Goal: Task Accomplishment & Management: Use online tool/utility

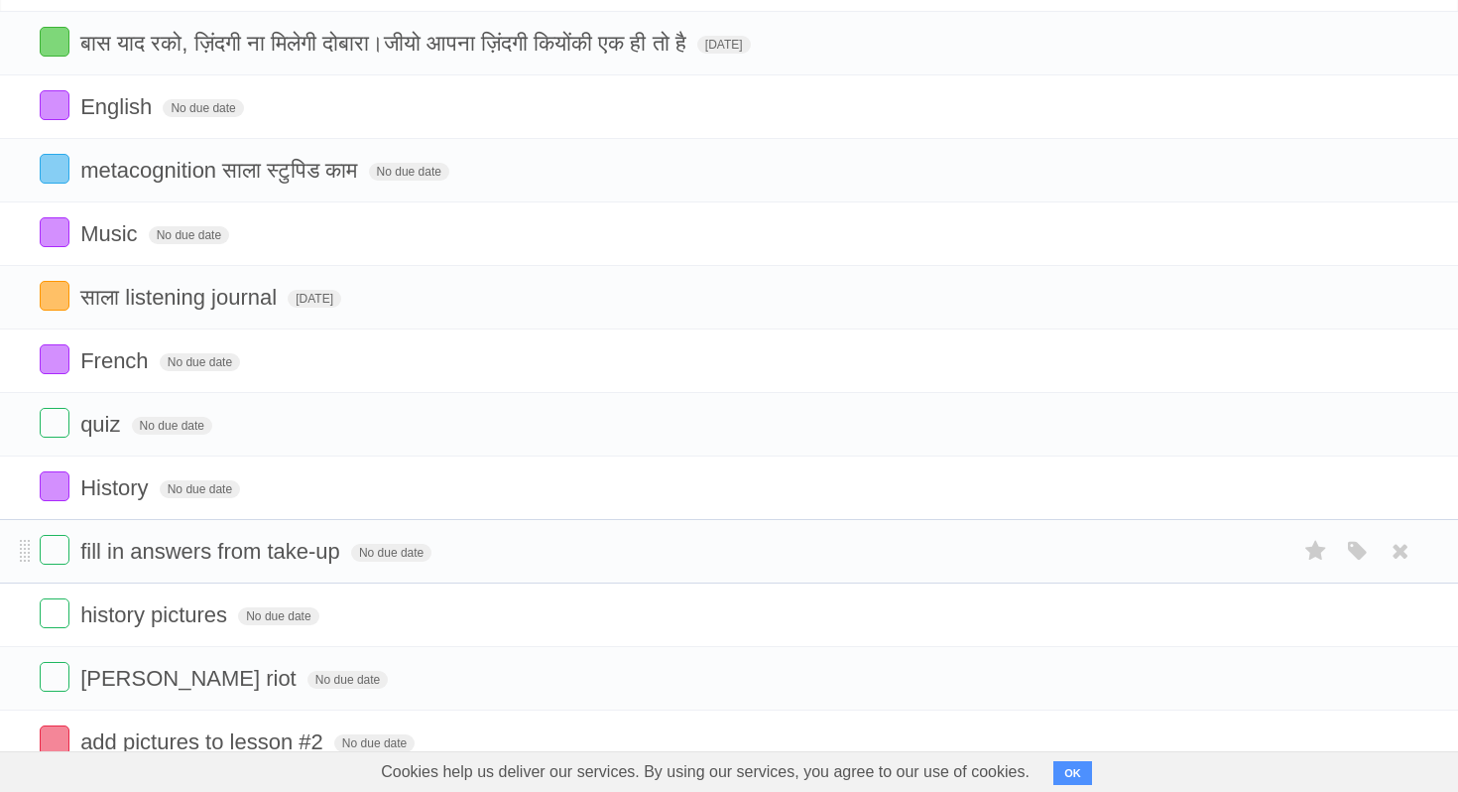
scroll to position [172, 0]
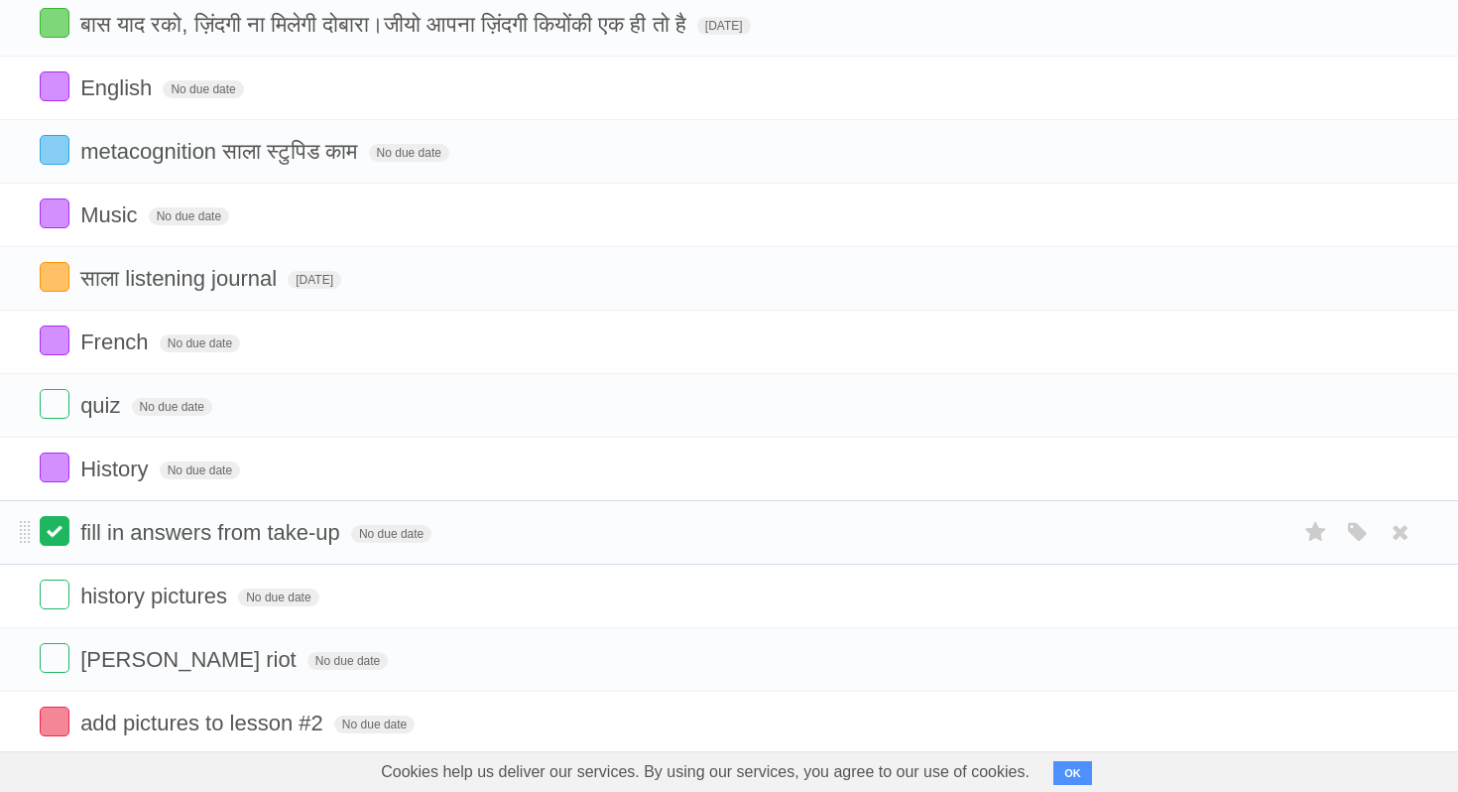
click at [61, 546] on label at bounding box center [55, 531] width 30 height 30
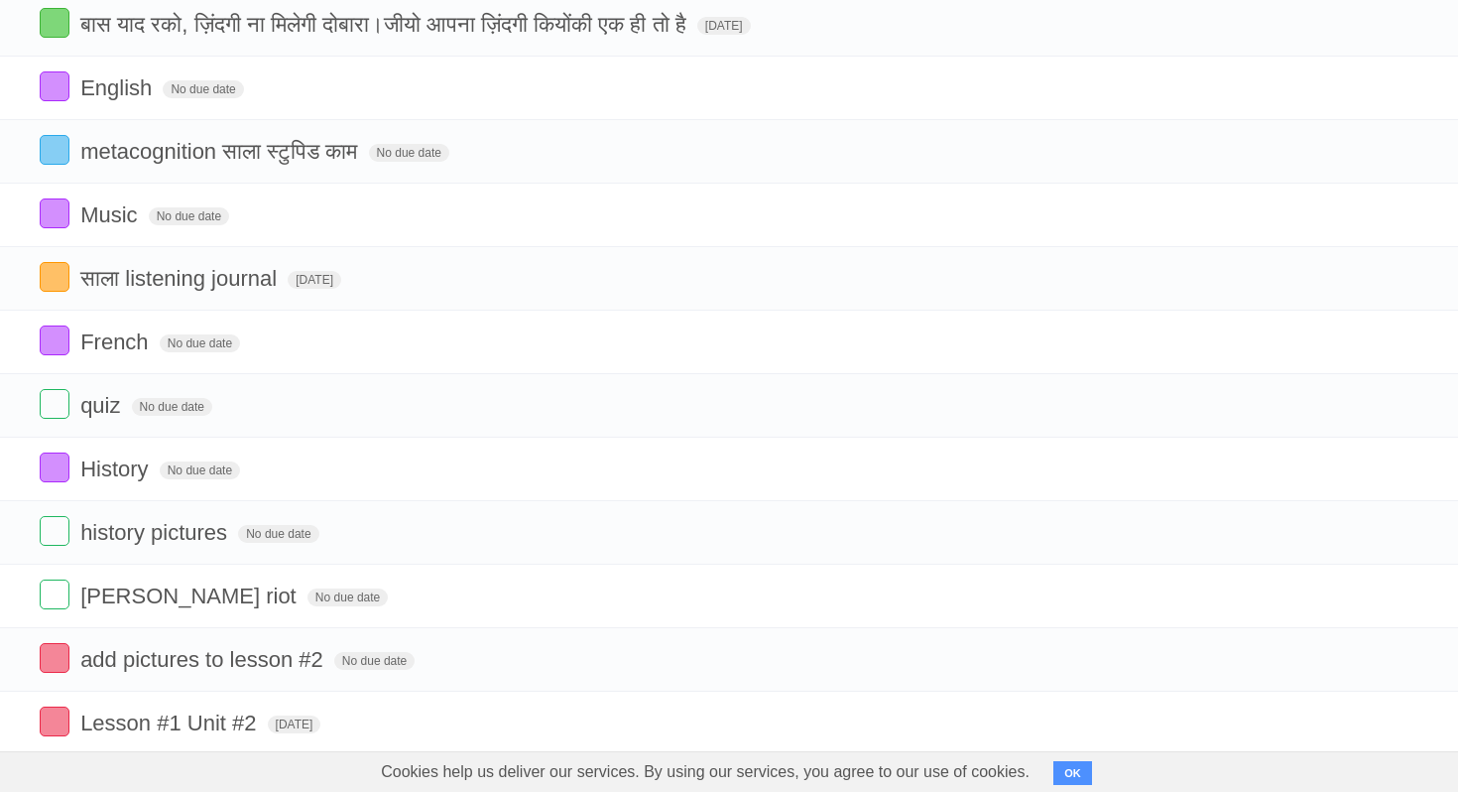
click at [61, 546] on label at bounding box center [55, 531] width 30 height 30
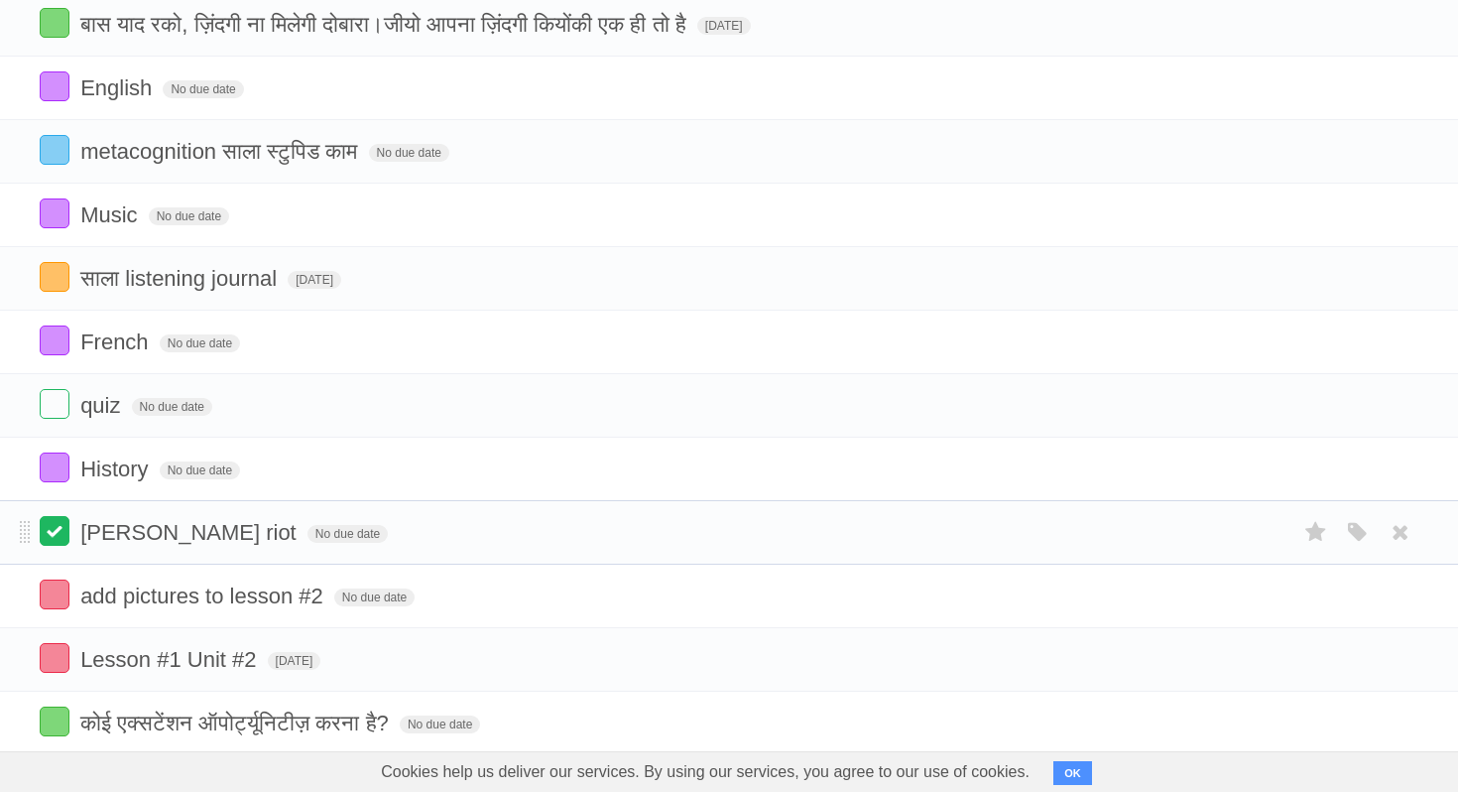
click at [61, 546] on label at bounding box center [55, 531] width 30 height 30
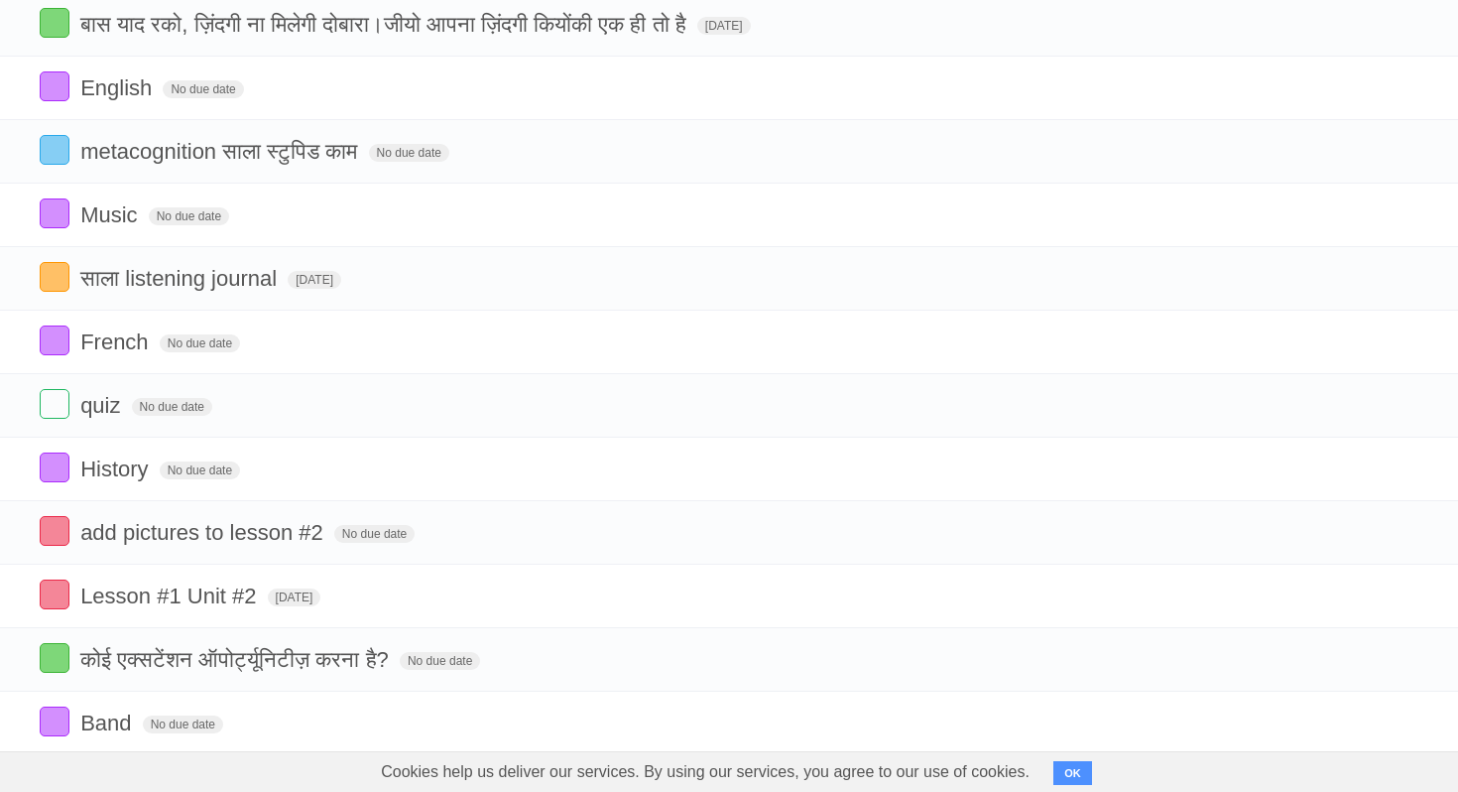
click at [61, 546] on label at bounding box center [55, 531] width 30 height 30
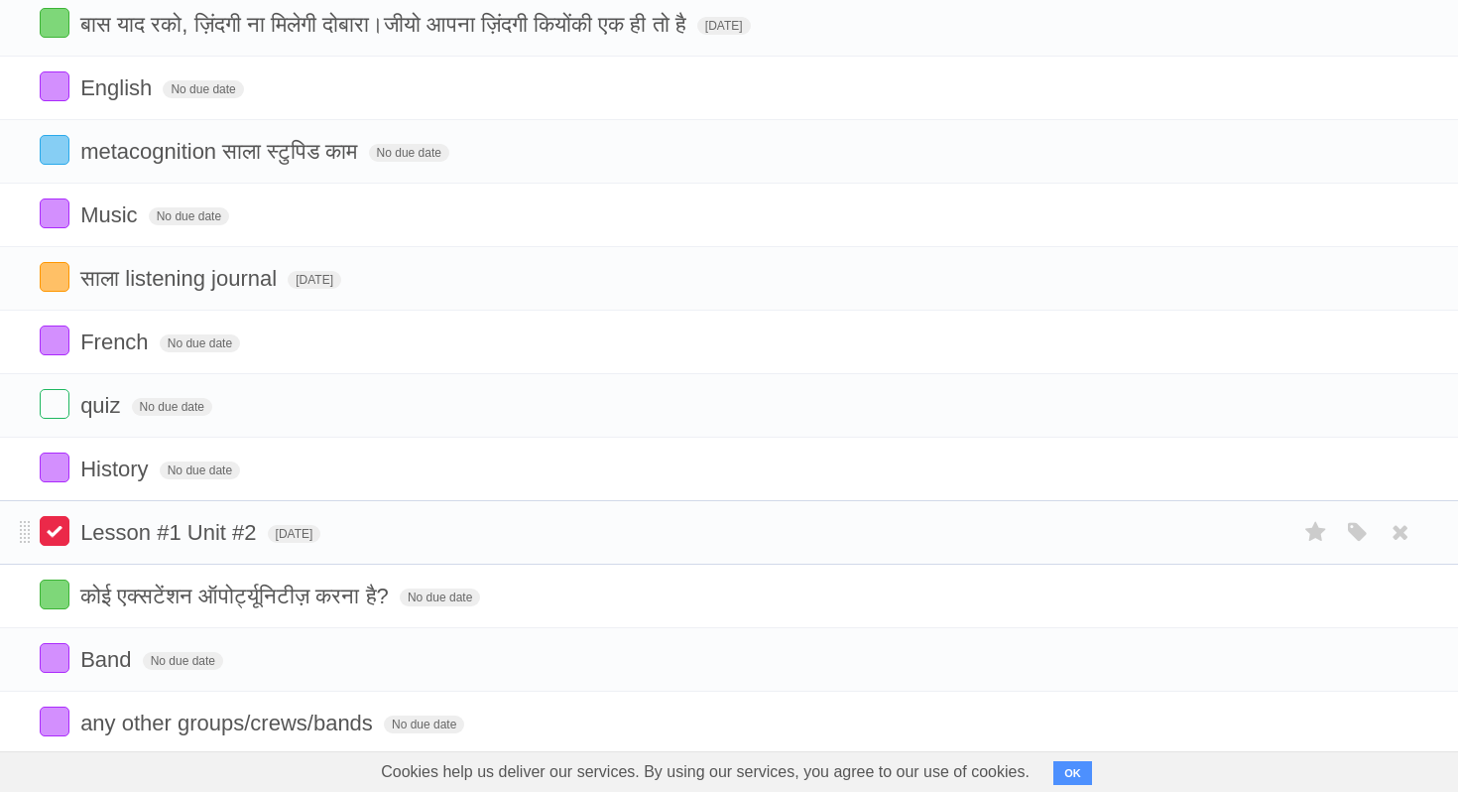
click at [61, 546] on label at bounding box center [55, 531] width 30 height 30
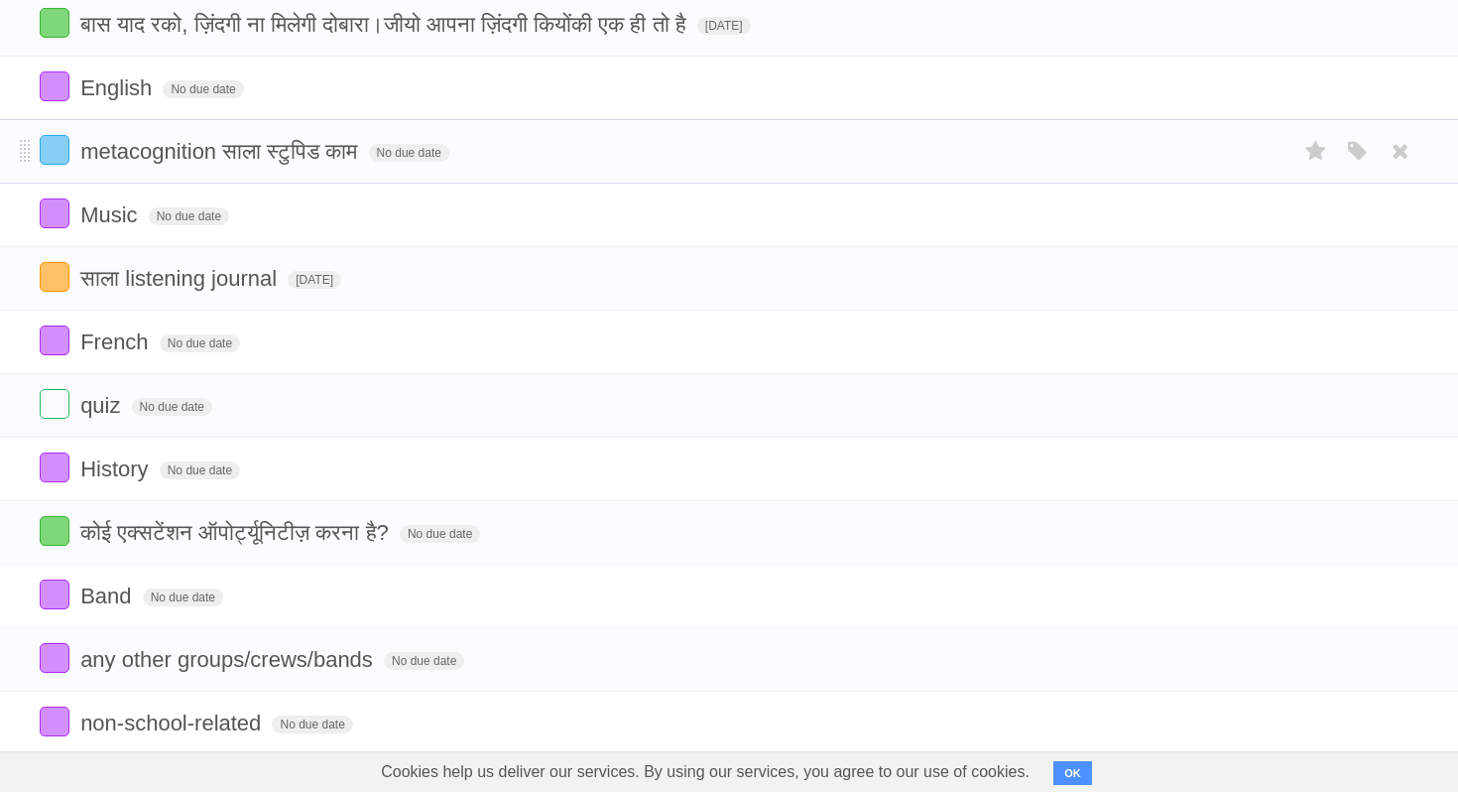
scroll to position [0, 0]
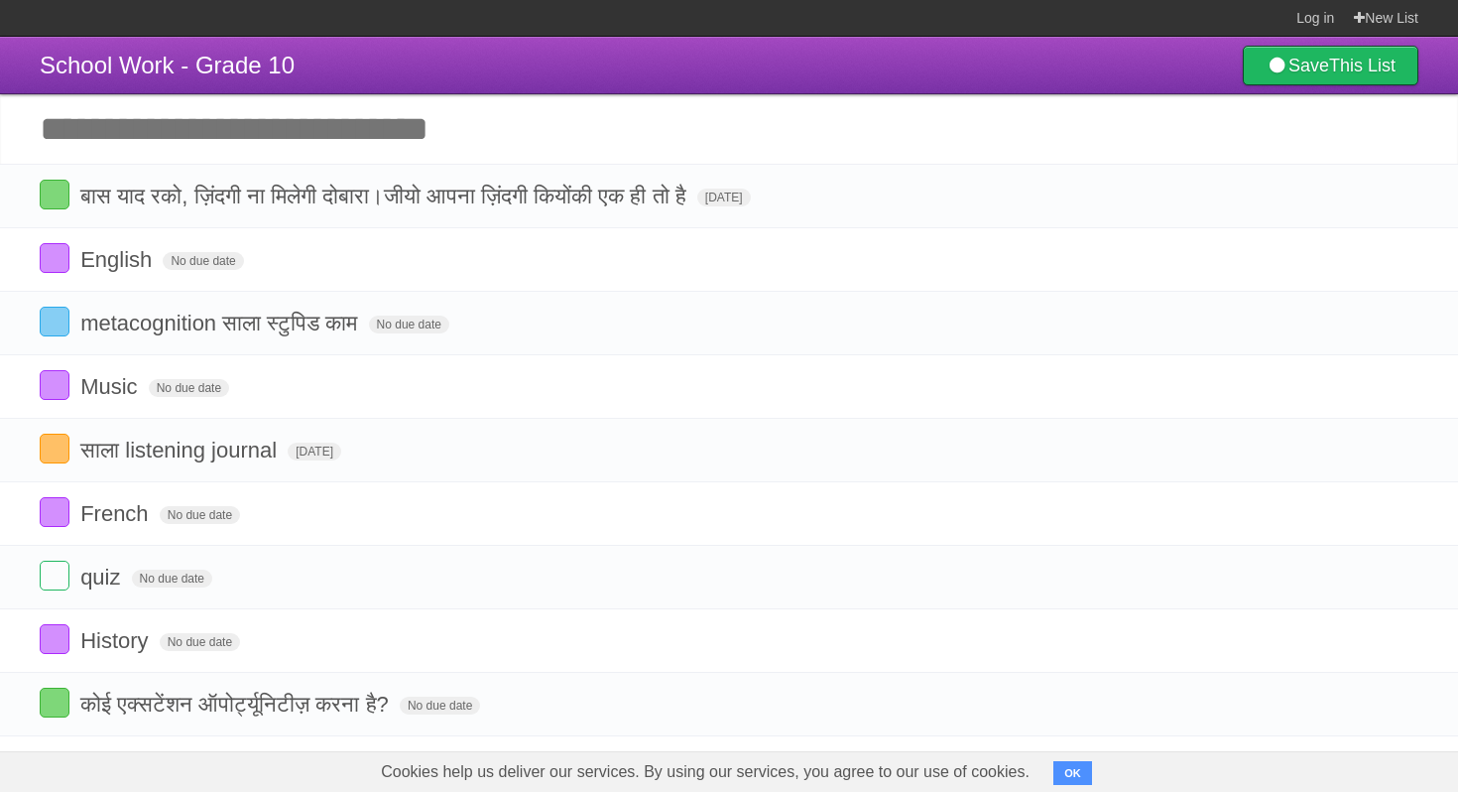
click at [419, 144] on input "Add another task" at bounding box center [729, 128] width 1458 height 69
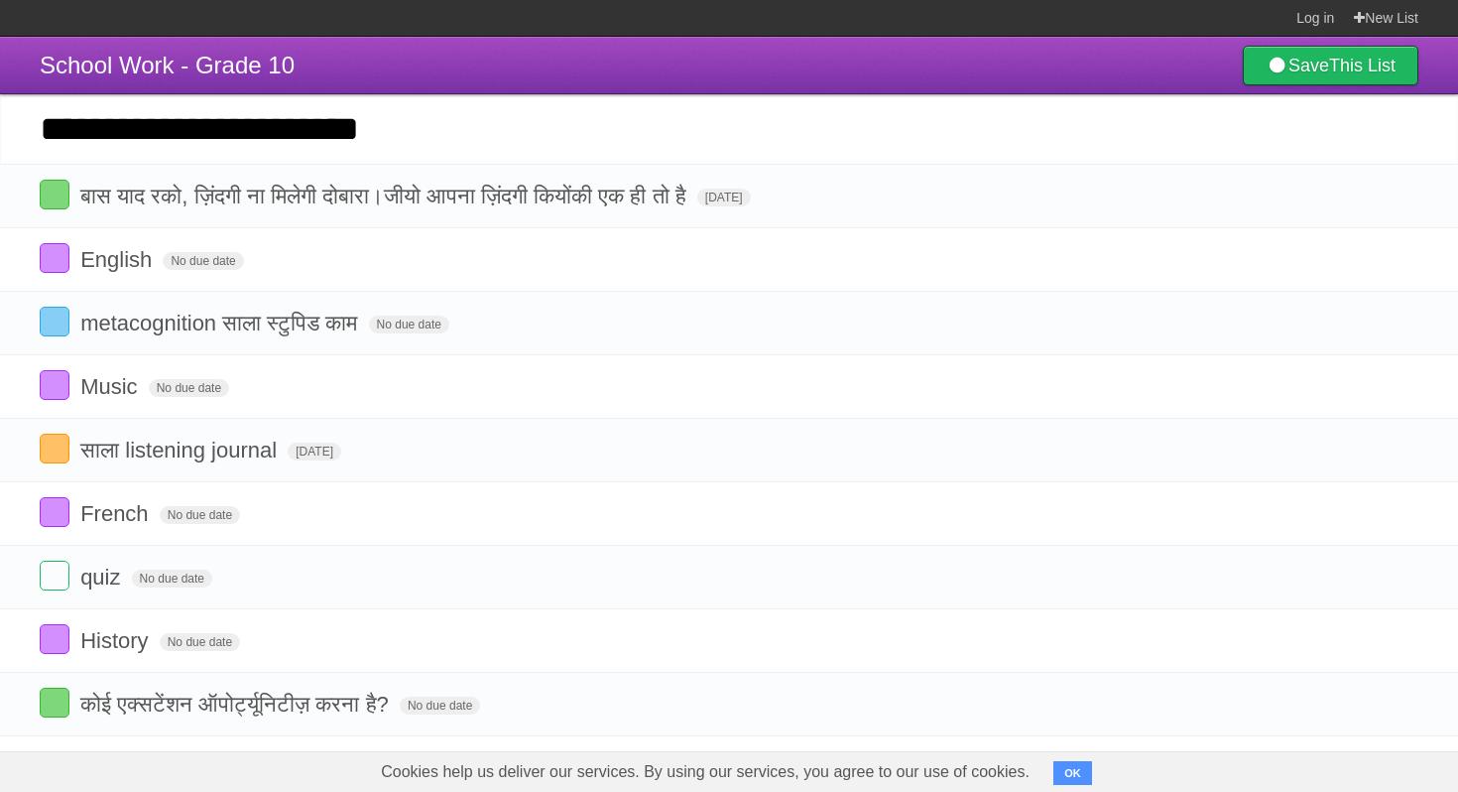
type input "**********"
click input "*********" at bounding box center [0, 0] width 0 height 0
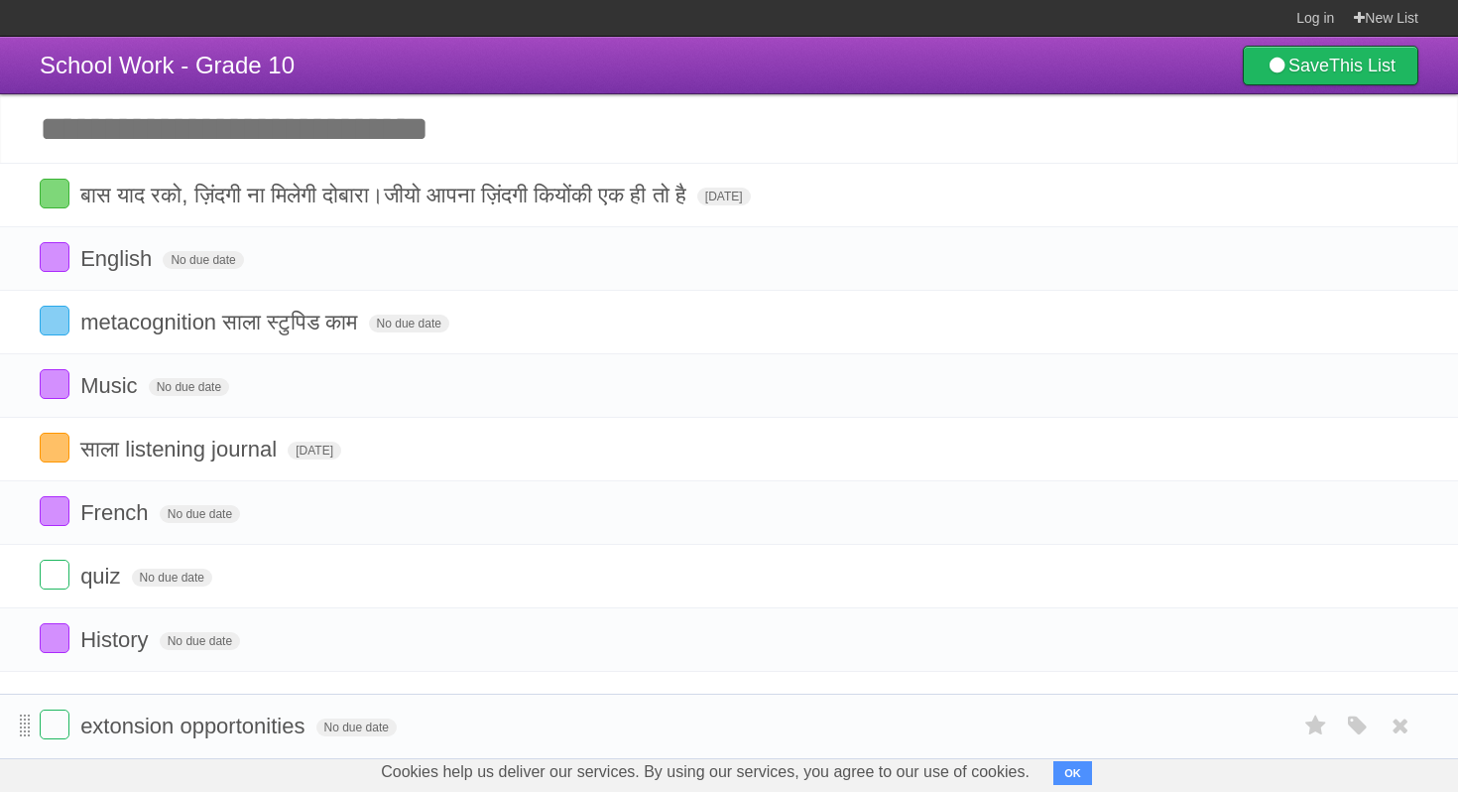
drag, startPoint x: 25, startPoint y: 202, endPoint x: 30, endPoint y: 726, distance: 523.7
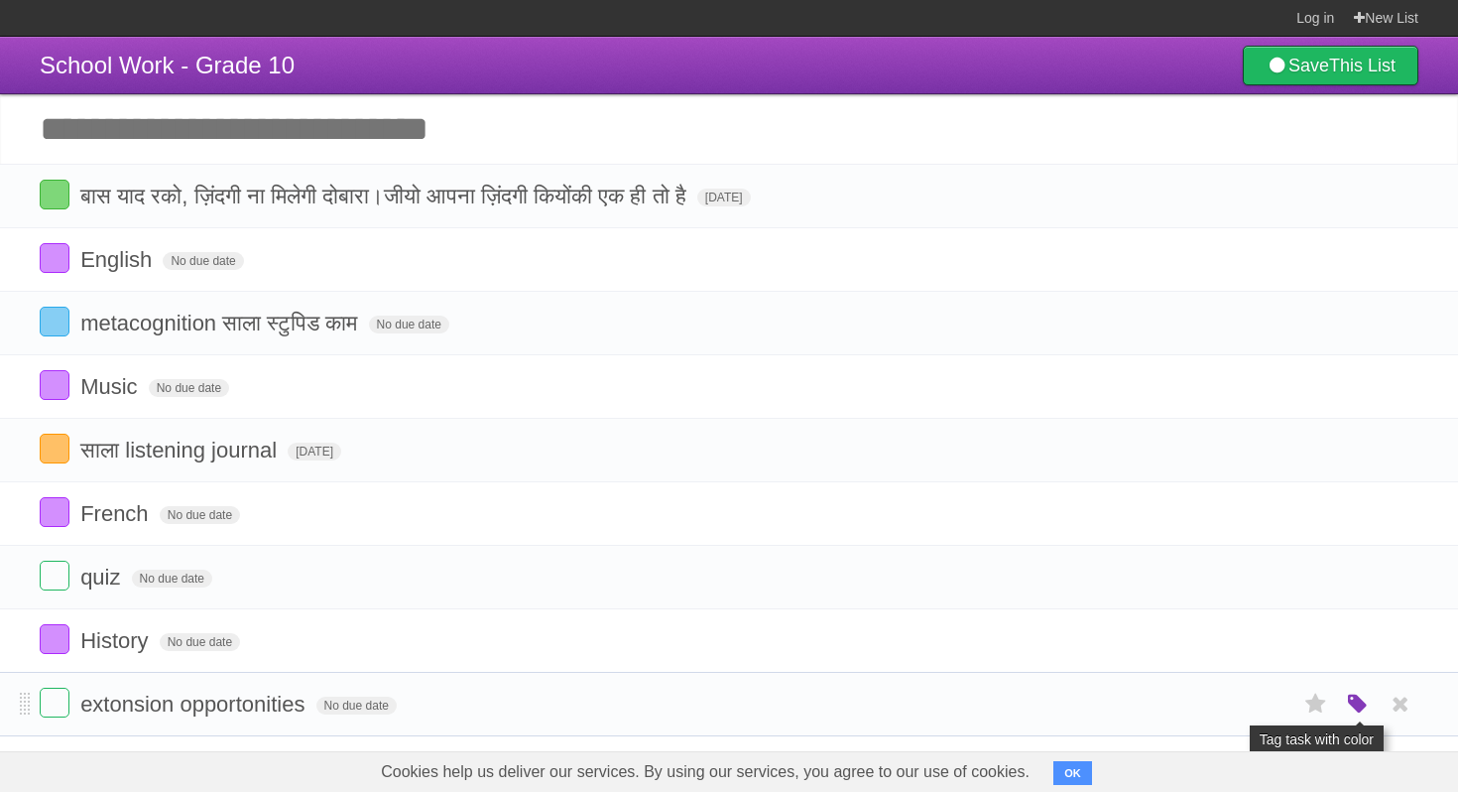
click at [1347, 714] on icon "button" at bounding box center [1358, 704] width 28 height 26
click at [1340, 717] on div "White Red Blue Green Purple Orange" at bounding box center [1358, 703] width 38 height 33
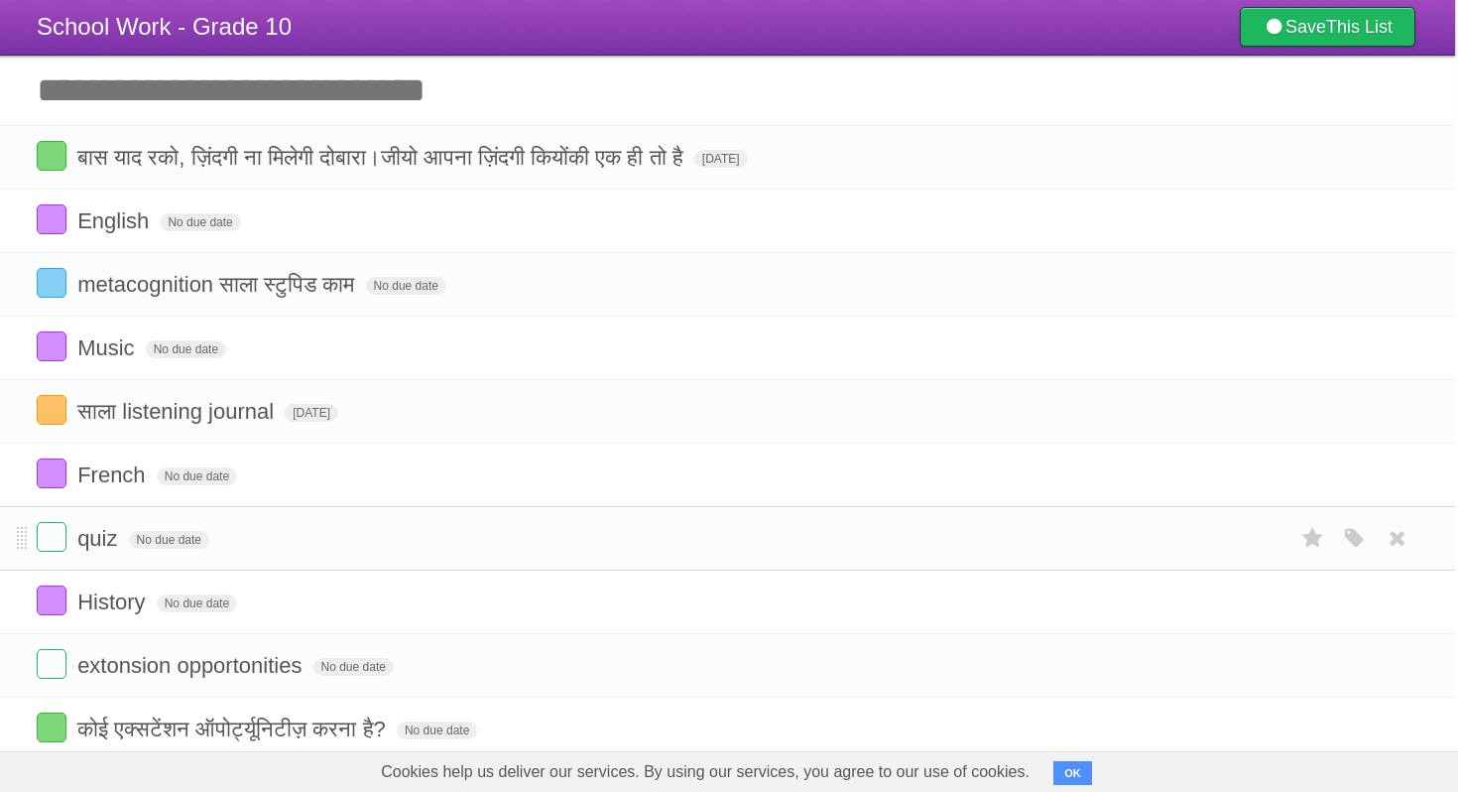
scroll to position [36, 3]
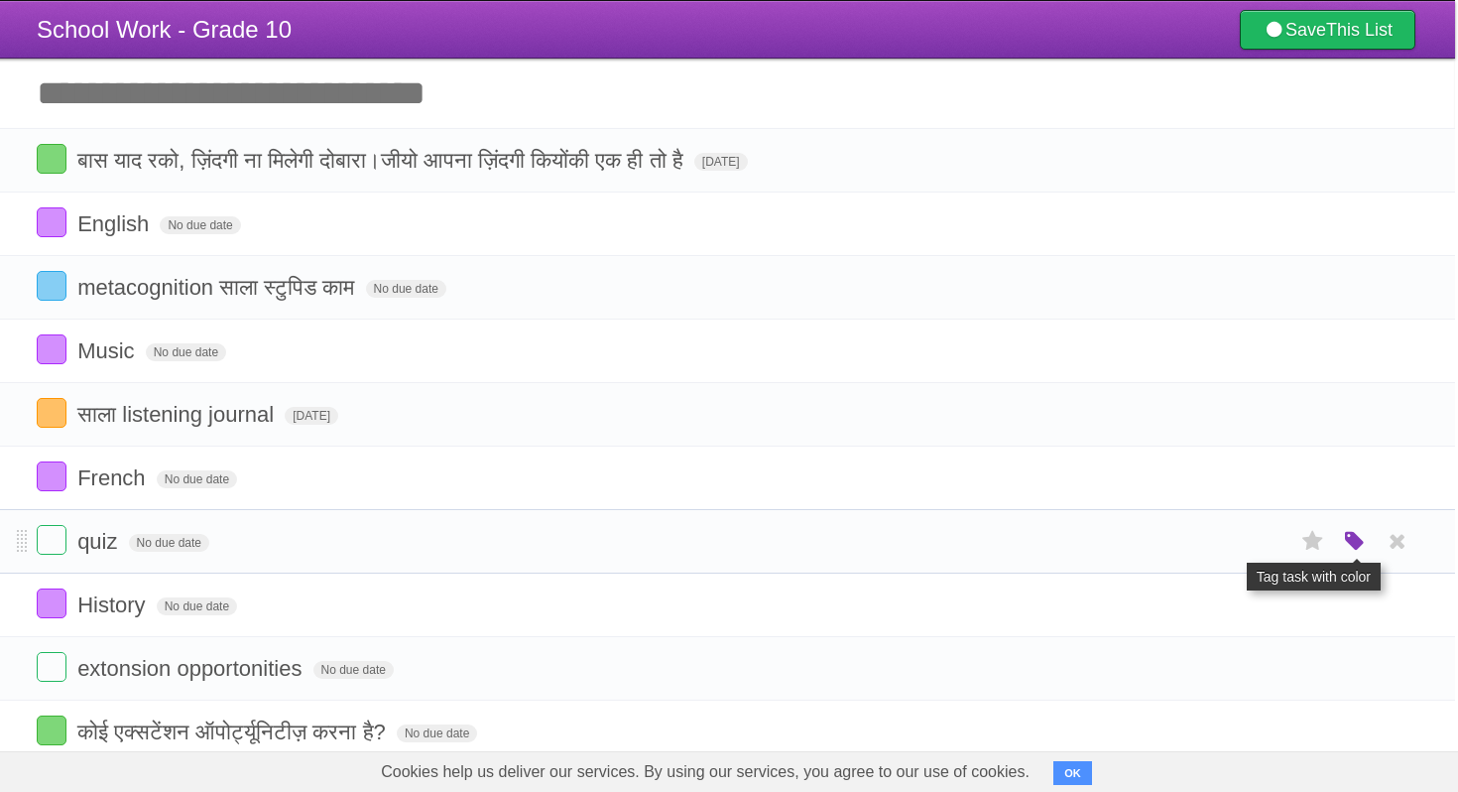
click at [1351, 548] on icon "button" at bounding box center [1355, 542] width 28 height 26
click at [1161, 549] on label "Red" at bounding box center [1162, 541] width 22 height 22
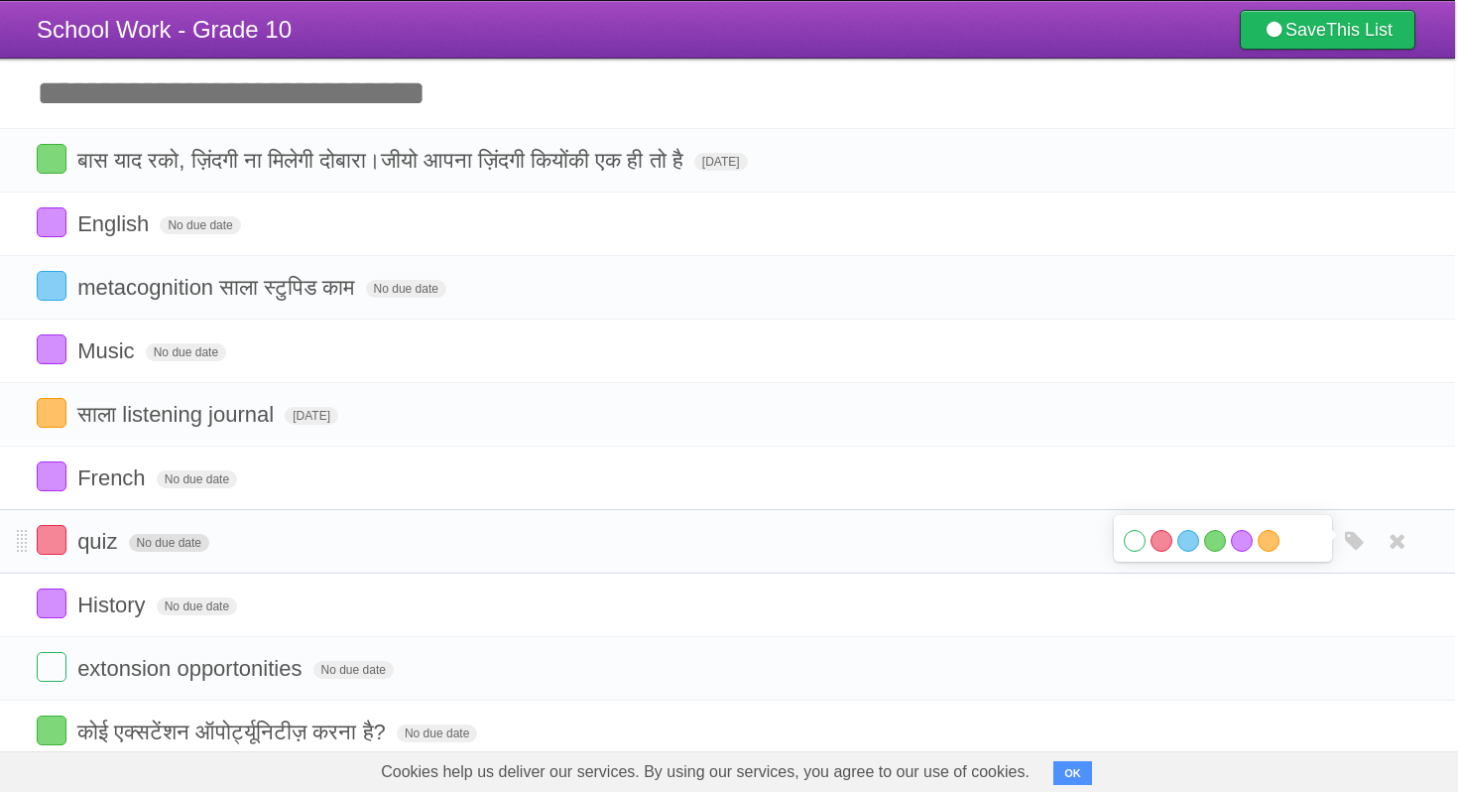
click at [158, 551] on span "No due date" at bounding box center [169, 543] width 80 height 18
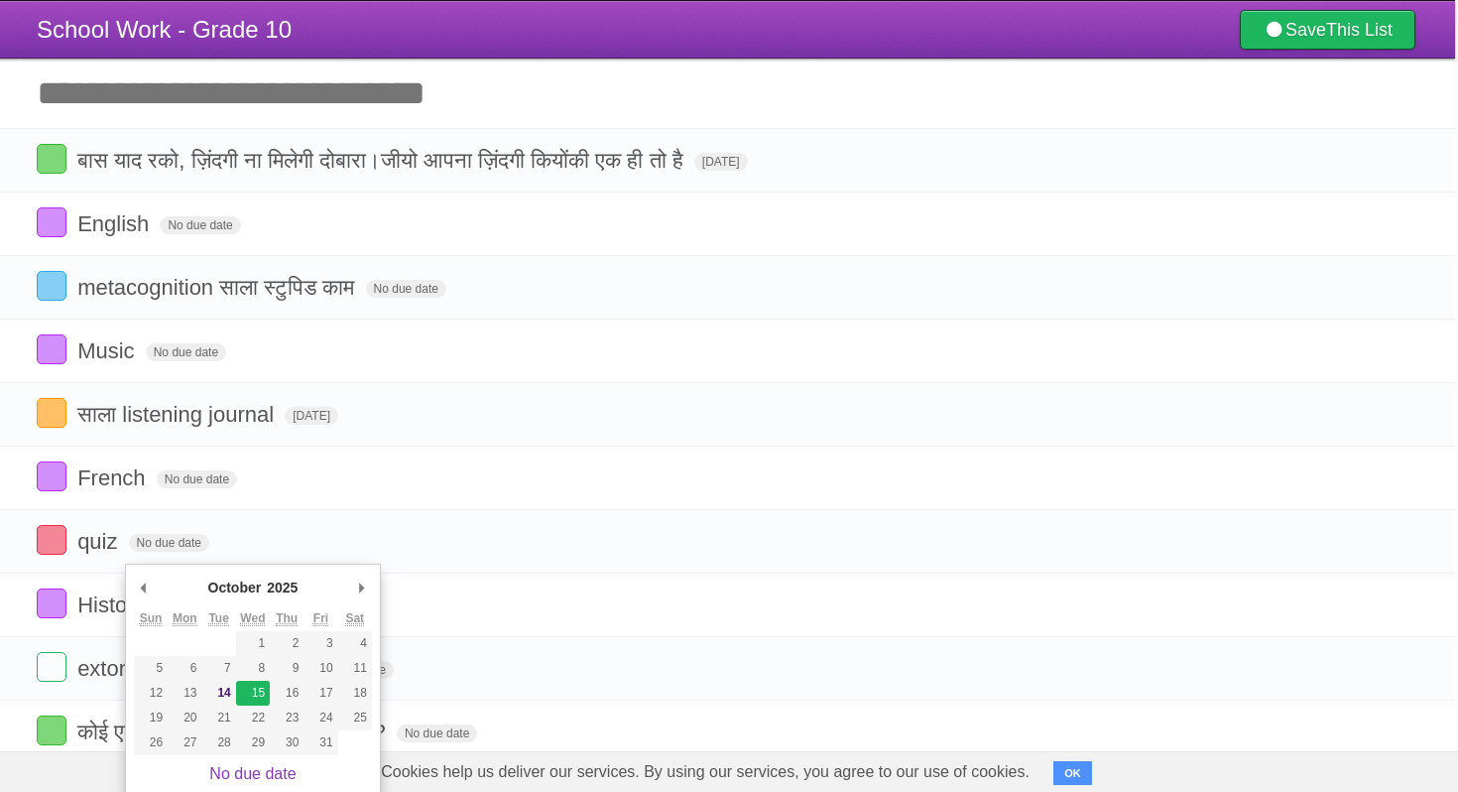
type span "[DATE]"
